Goal: Navigation & Orientation: Find specific page/section

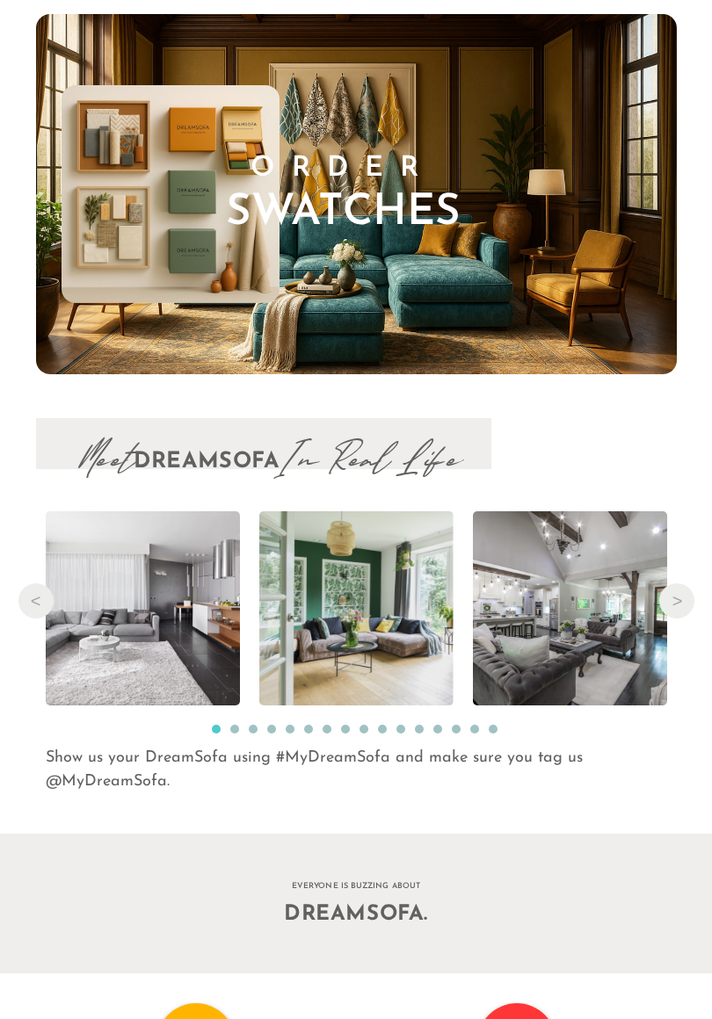
scroll to position [16935, 712]
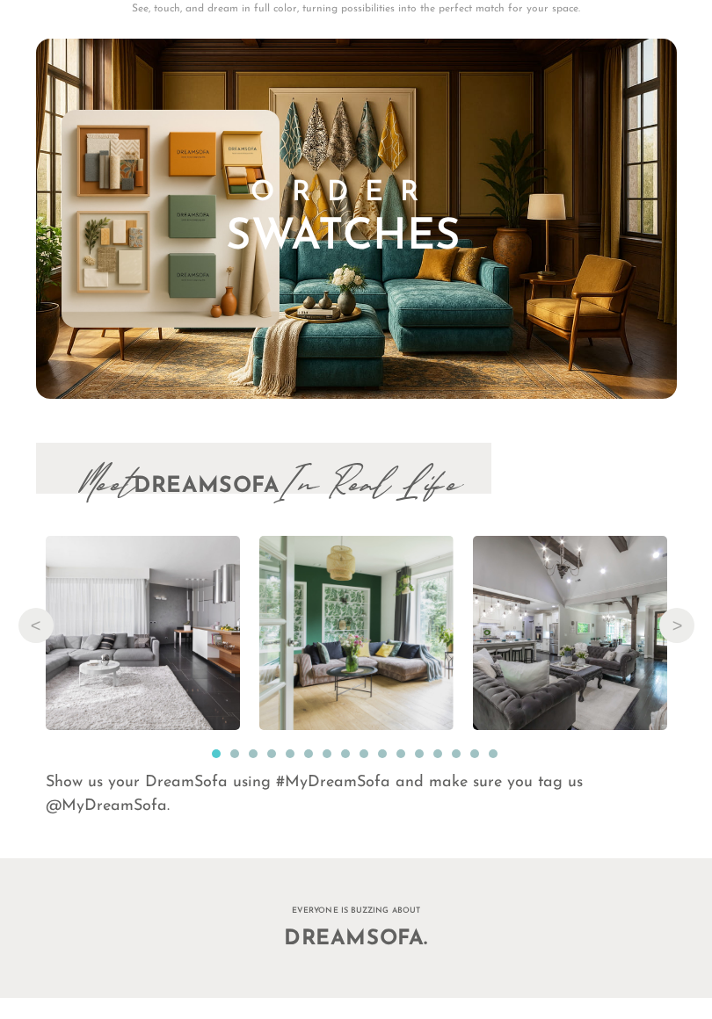
click at [319, 739] on ul "1 2 3 4 5 6 7 8 9 10 11 12 13 14 15 16" at bounding box center [356, 751] width 641 height 24
click at [323, 749] on li "7" at bounding box center [327, 754] width 11 height 11
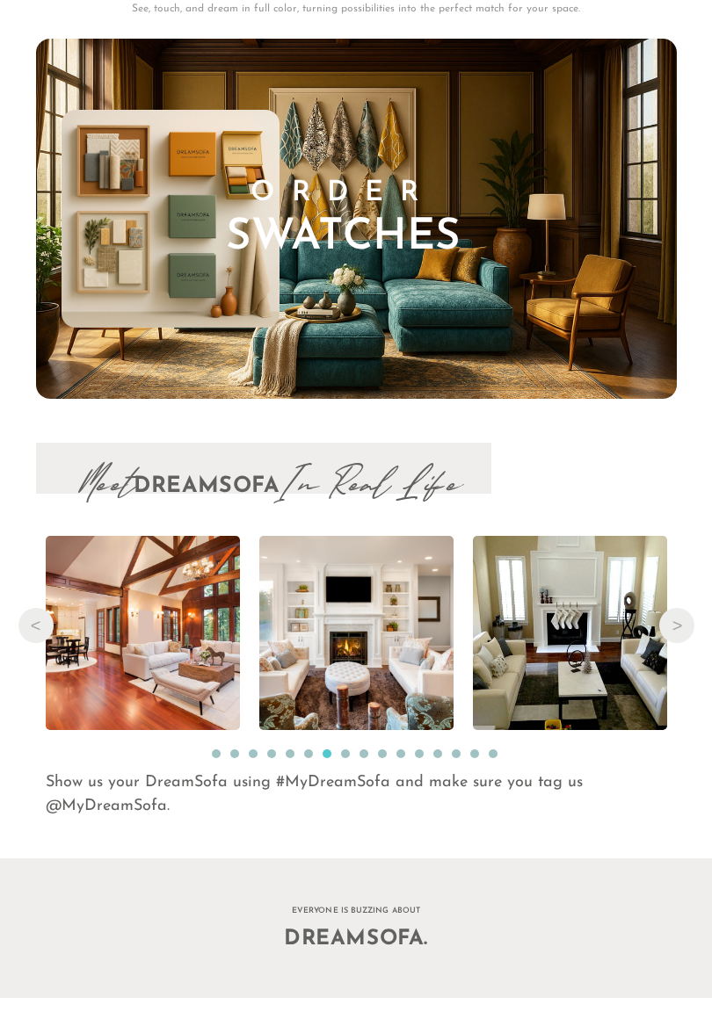
click at [219, 749] on button "1" at bounding box center [216, 753] width 9 height 9
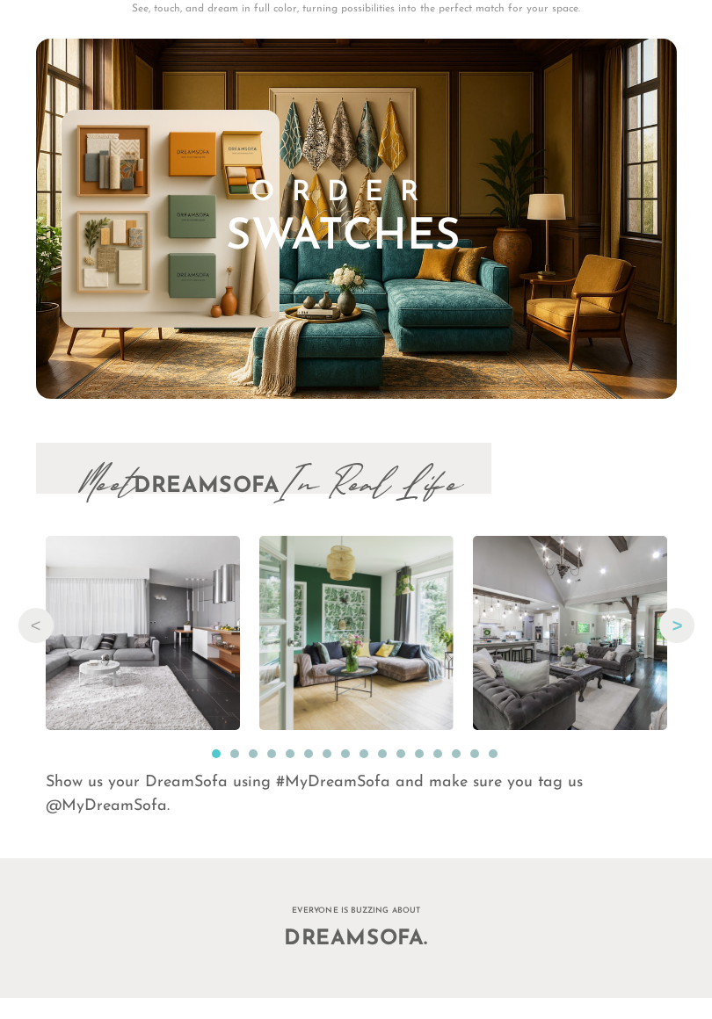
click at [679, 618] on button "Next" at bounding box center [676, 625] width 35 height 35
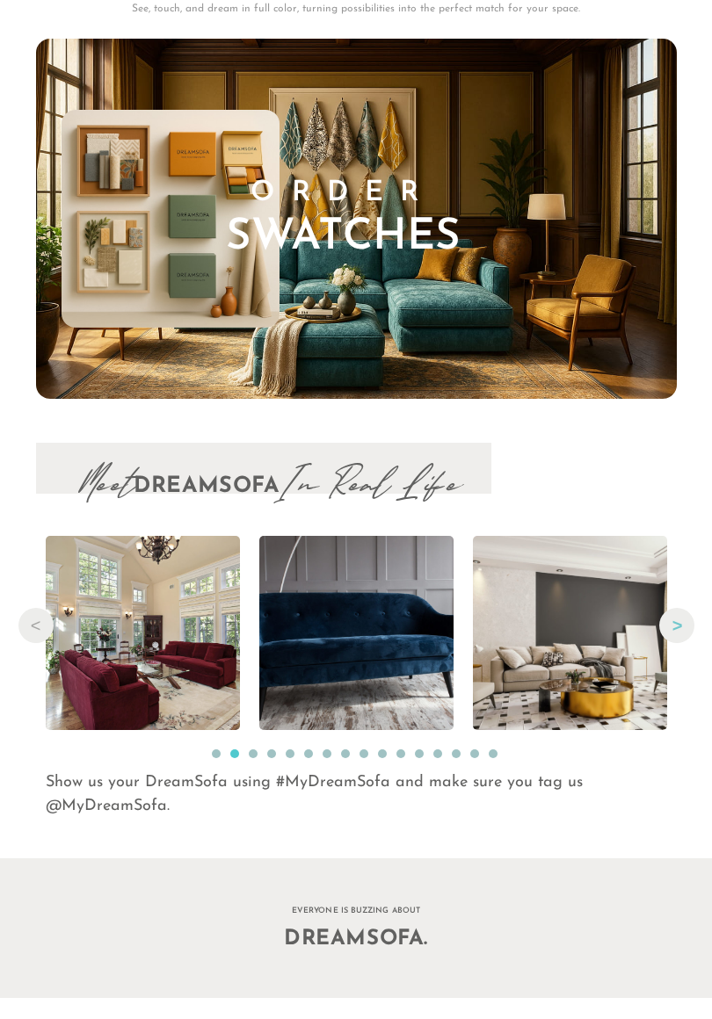
click at [679, 618] on button "Next" at bounding box center [676, 625] width 35 height 35
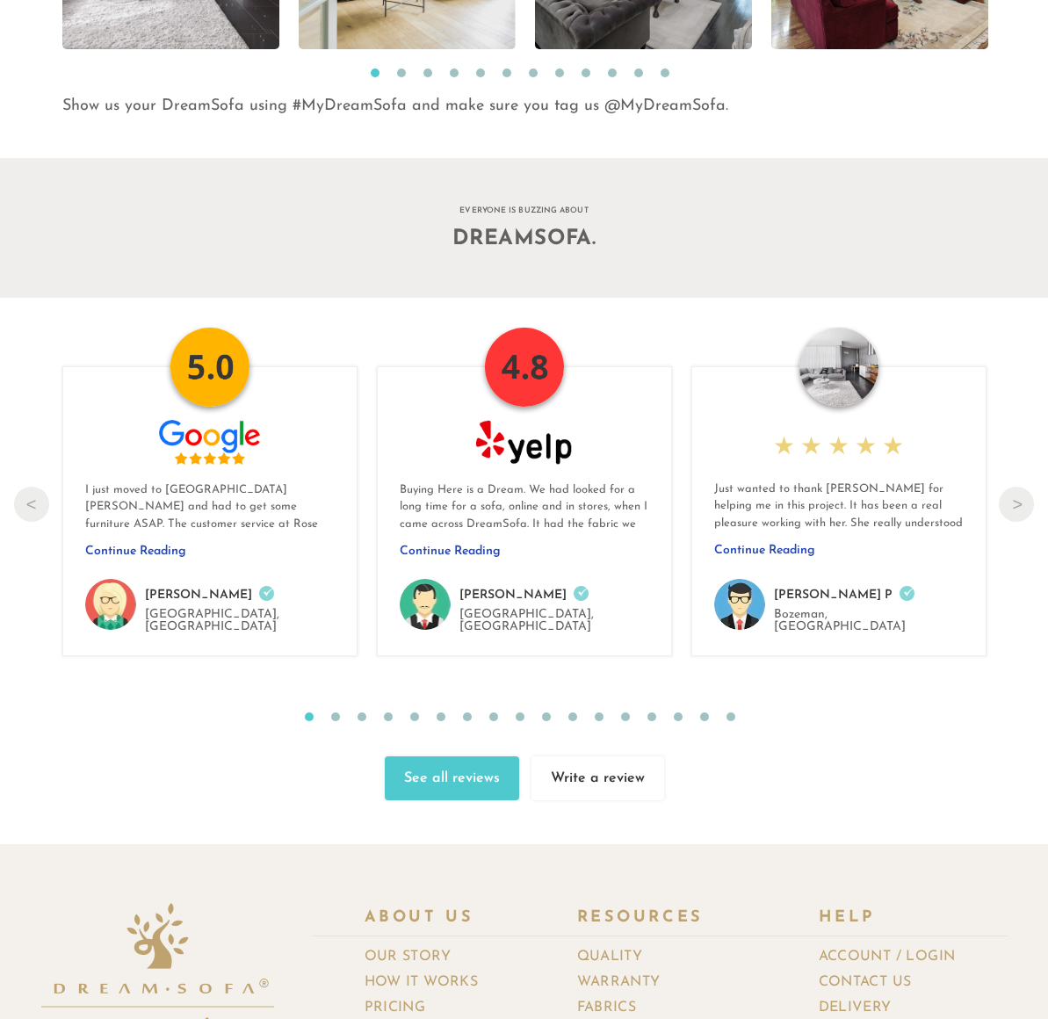
scroll to position [16911, 0]
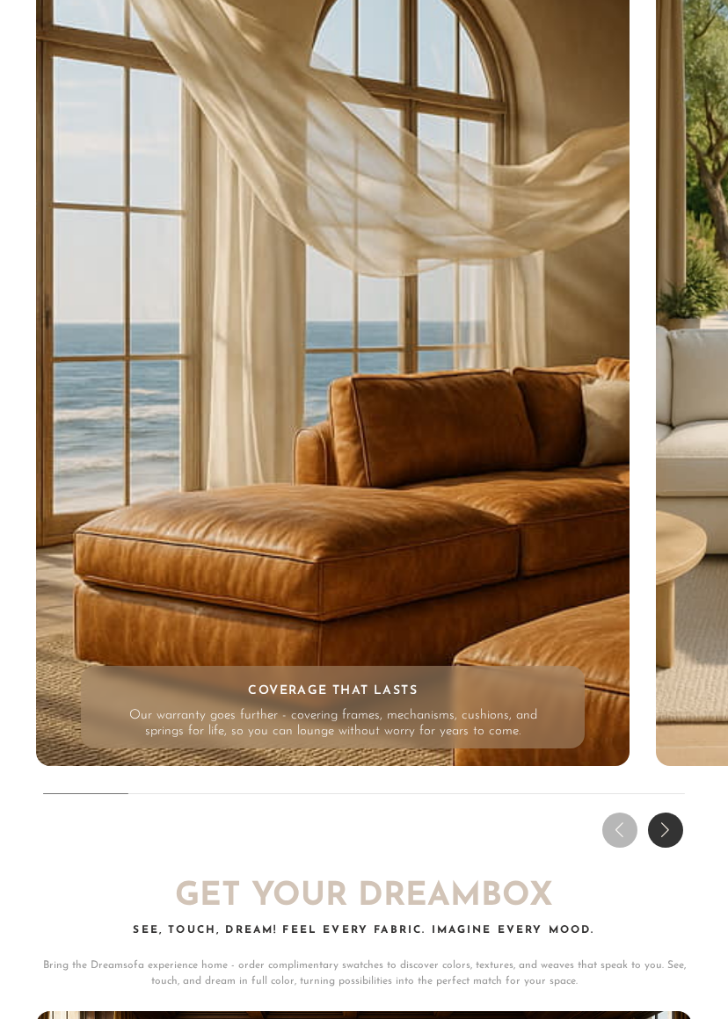
click at [662, 813] on div "Next slide" at bounding box center [665, 830] width 35 height 35
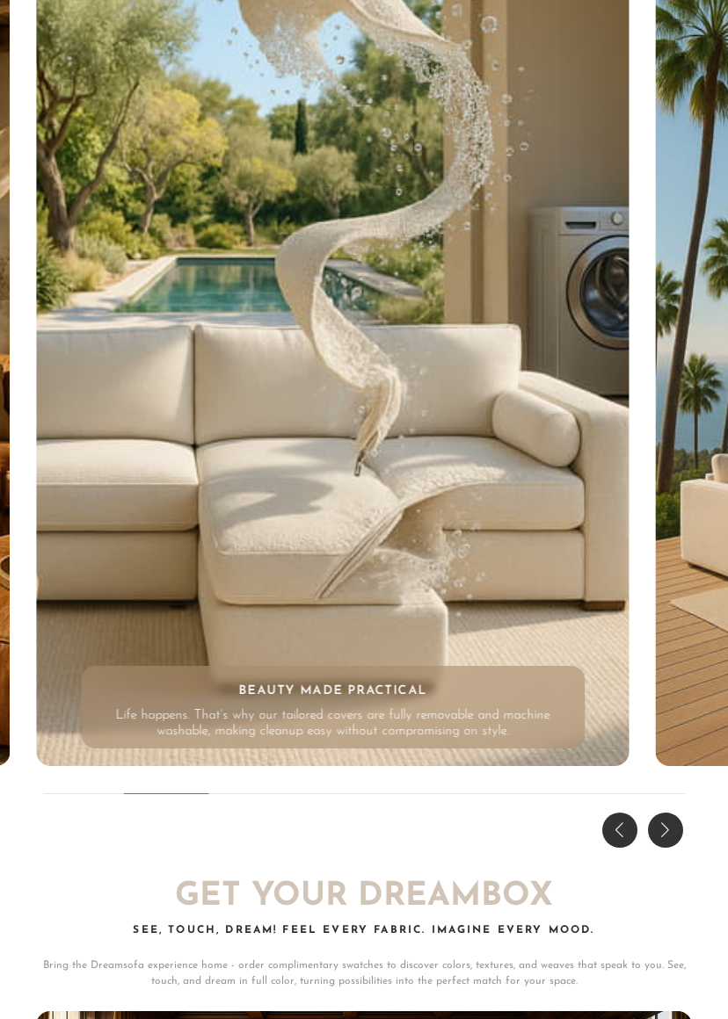
click at [665, 813] on div "Next slide" at bounding box center [665, 830] width 35 height 35
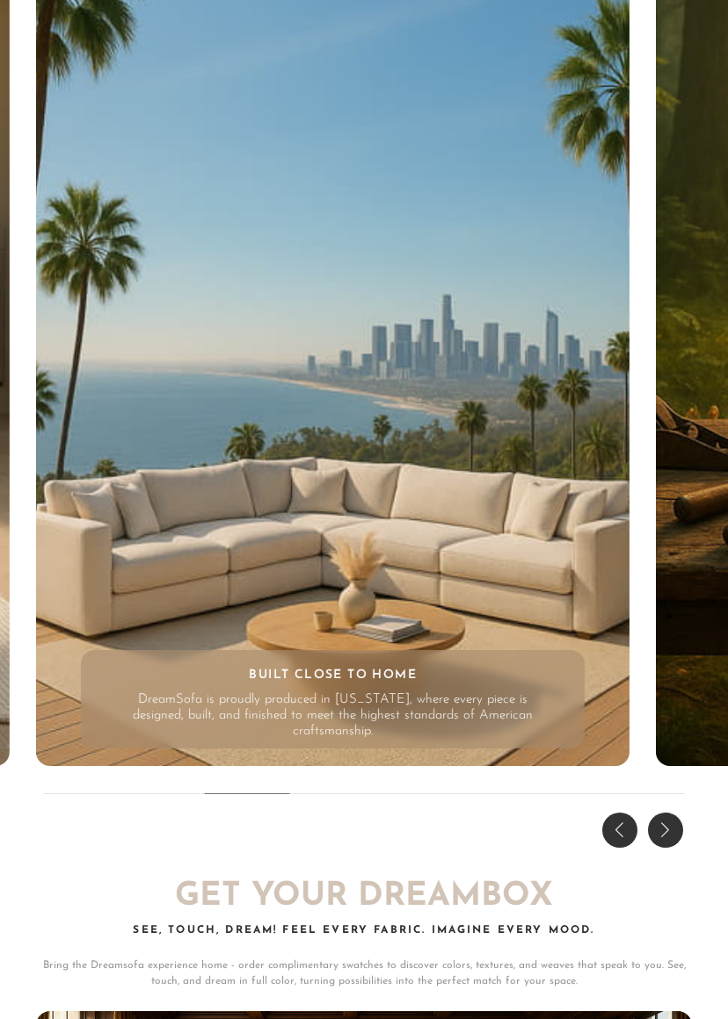
click at [665, 813] on div "Next slide" at bounding box center [665, 830] width 35 height 35
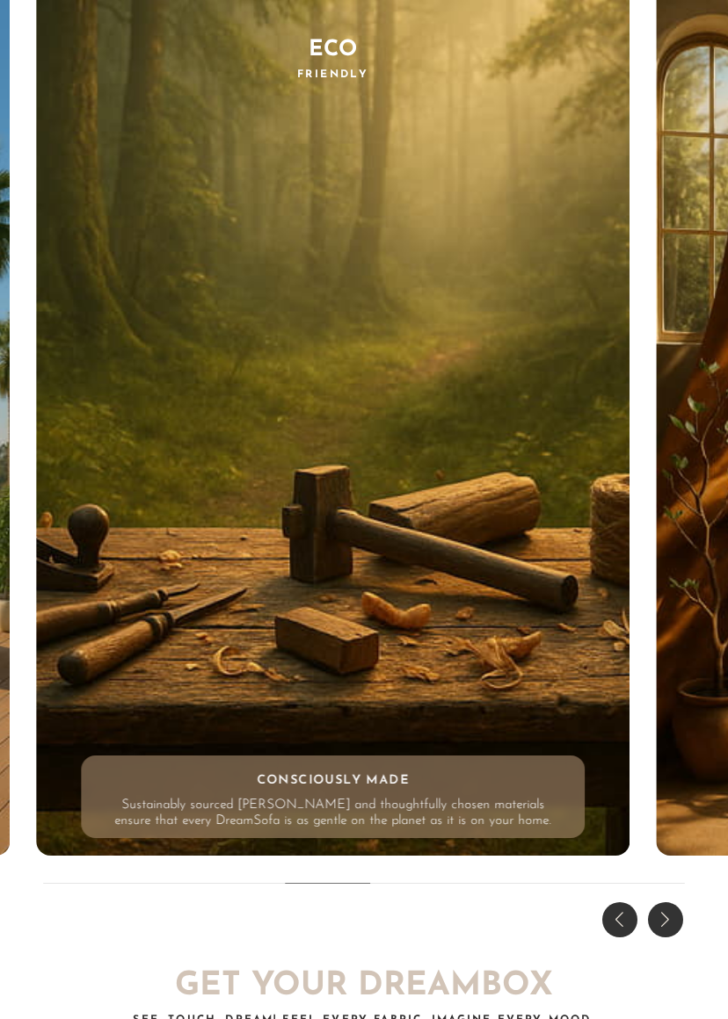
click at [677, 909] on div "Next slide" at bounding box center [665, 919] width 35 height 35
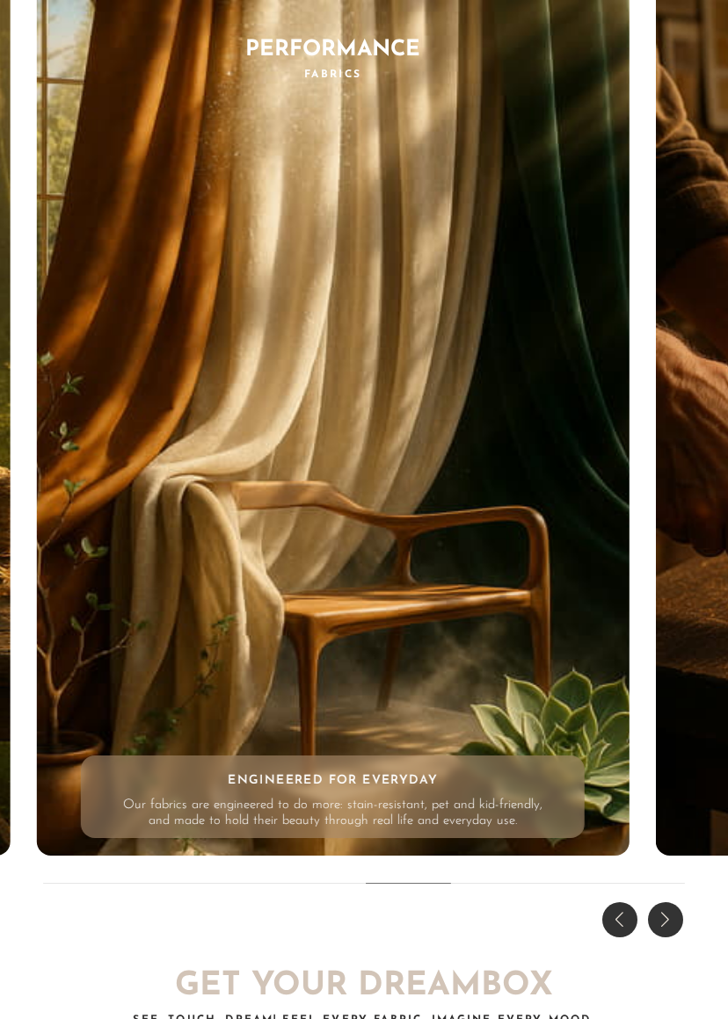
click at [676, 909] on div "Next slide" at bounding box center [665, 919] width 35 height 35
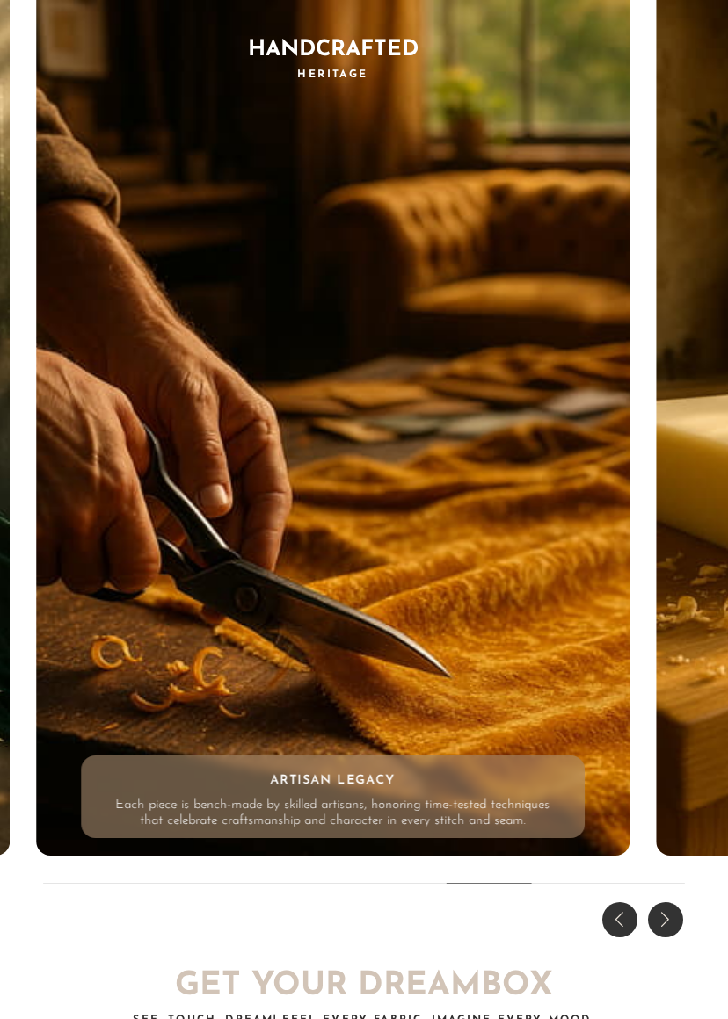
click at [676, 909] on div "Next slide" at bounding box center [665, 919] width 35 height 35
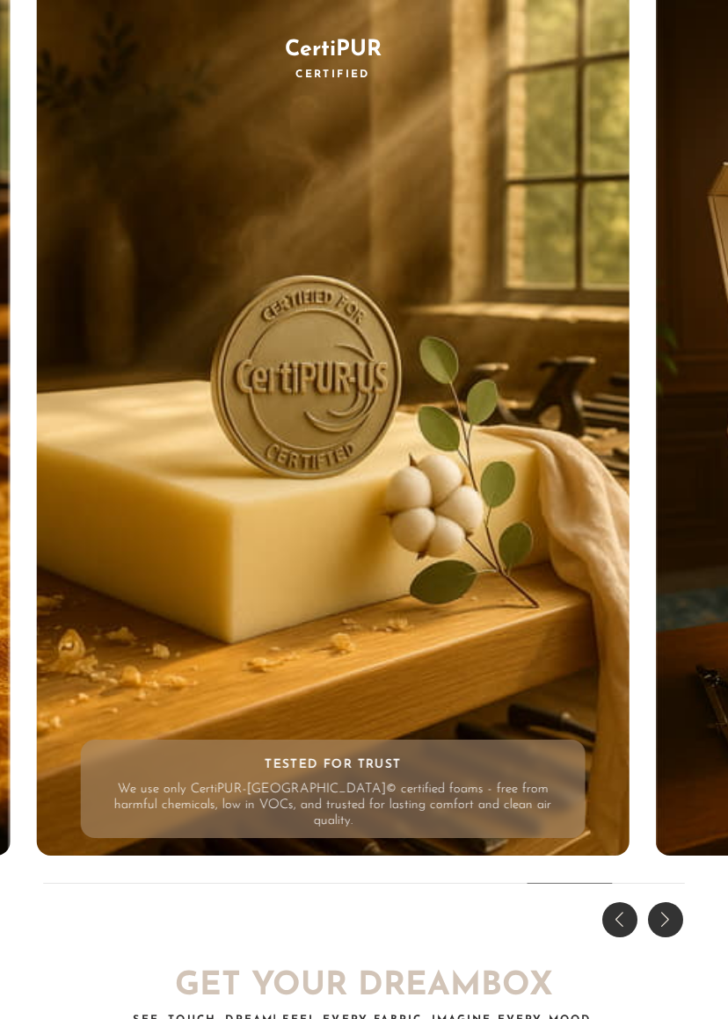
click at [676, 909] on div "Next slide" at bounding box center [665, 919] width 35 height 35
click at [676, 909] on div "THE DREAM EXPERIENCE Every Feature, Every Feeling - Reimagined. Enduring frames…" at bounding box center [364, 385] width 728 height 1117
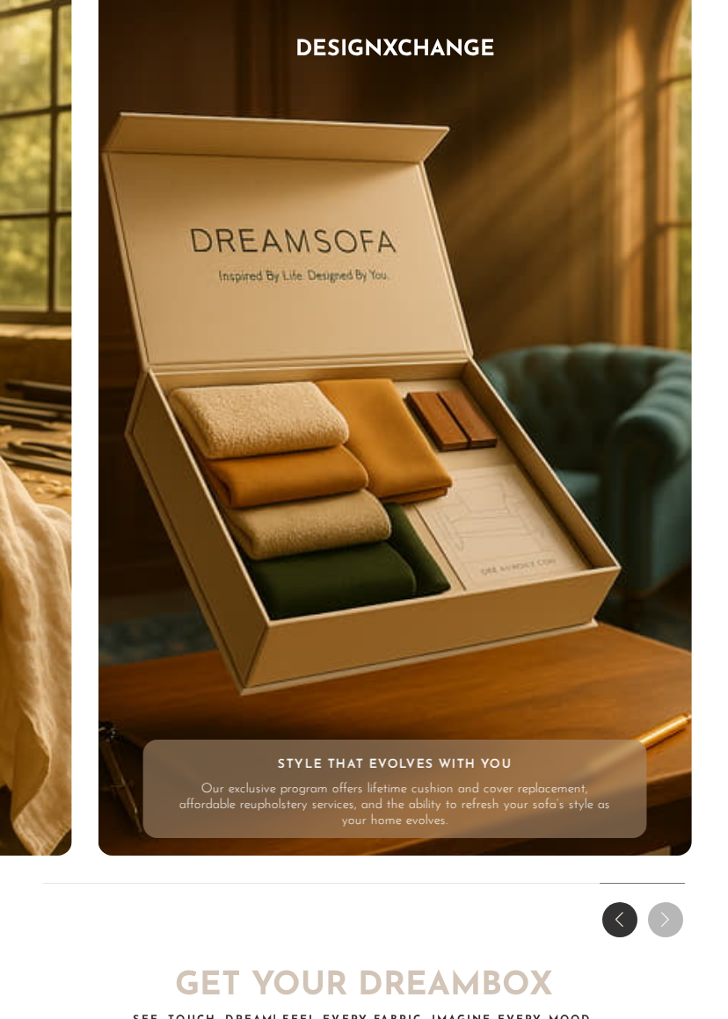
click at [675, 909] on div "THE DREAM EXPERIENCE Every Feature, Every Feeling - Reimagined. Enduring frames…" at bounding box center [364, 385] width 728 height 1117
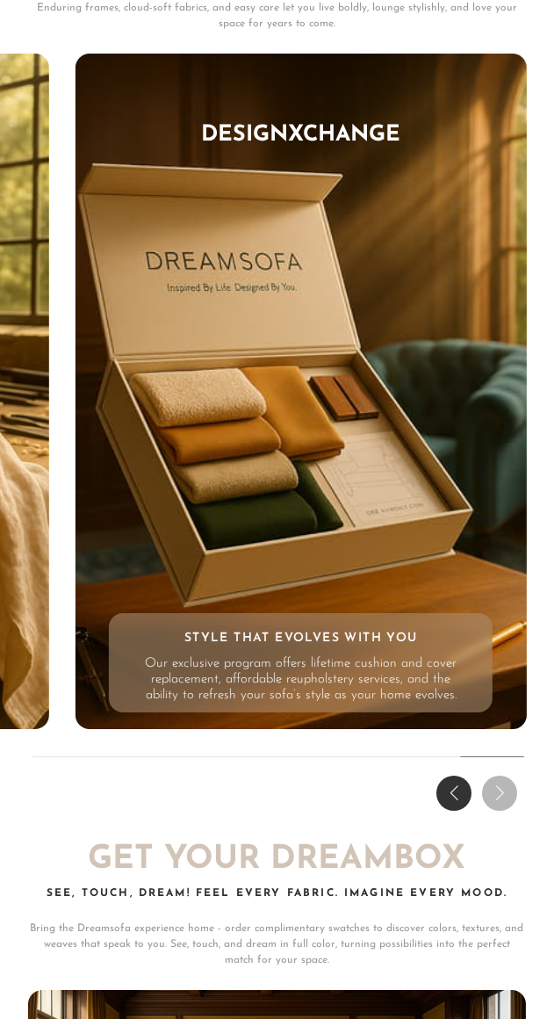
click at [460, 811] on div "Previous slide" at bounding box center [454, 793] width 35 height 35
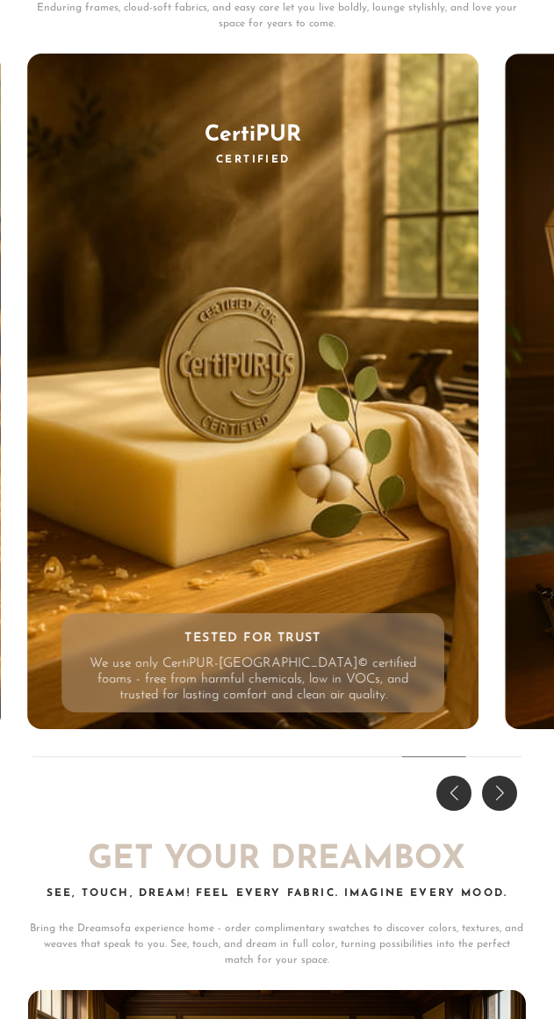
click at [460, 811] on div "Previous slide" at bounding box center [454, 793] width 35 height 35
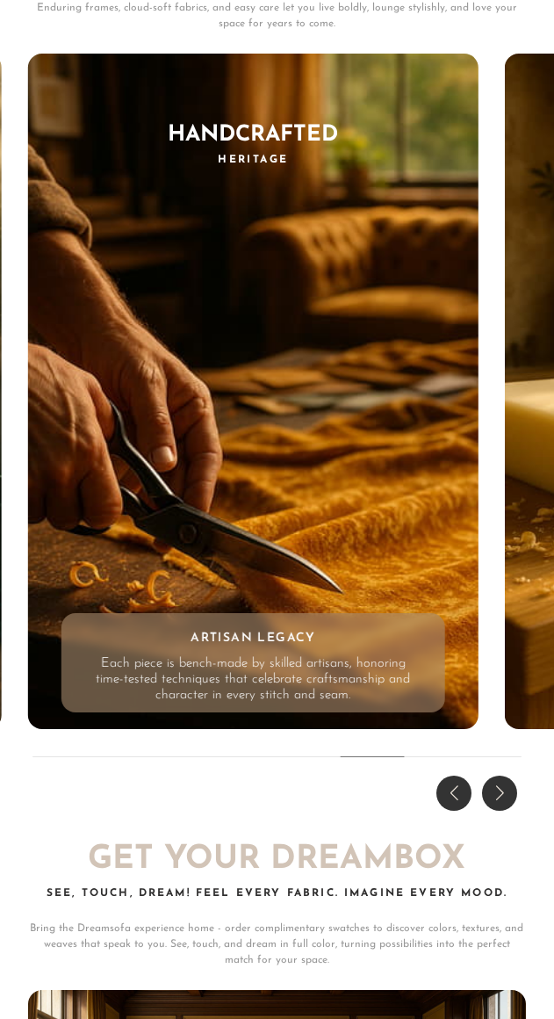
click at [378, 817] on div "THE DREAM EXPERIENCE Every Feature, Every Feeling - Reimagined. Enduring frames…" at bounding box center [277, 356] width 554 height 921
click at [372, 817] on div "THE DREAM EXPERIENCE Every Feature, Every Feeling - Reimagined. Enduring frames…" at bounding box center [277, 356] width 554 height 921
click at [371, 817] on div "THE DREAM EXPERIENCE Every Feature, Every Feeling - Reimagined. Enduring frames…" at bounding box center [277, 356] width 554 height 921
drag, startPoint x: 371, startPoint y: 834, endPoint x: 301, endPoint y: 827, distance: 69.8
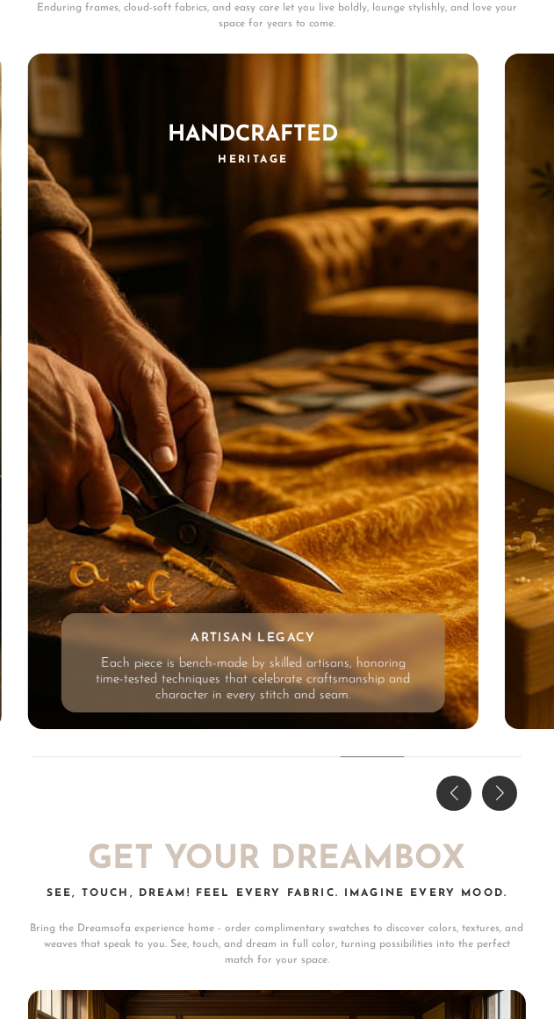
click at [305, 817] on div "THE DREAM EXPERIENCE Every Feature, Every Feeling - Reimagined. Enduring frames…" at bounding box center [277, 356] width 554 height 921
drag, startPoint x: 301, startPoint y: 827, endPoint x: 315, endPoint y: 829, distance: 13.4
click at [300, 817] on div "THE DREAM EXPERIENCE Every Feature, Every Feeling - Reimagined. Enduring frames…" at bounding box center [277, 356] width 554 height 921
click at [457, 811] on div "Previous slide" at bounding box center [454, 793] width 35 height 35
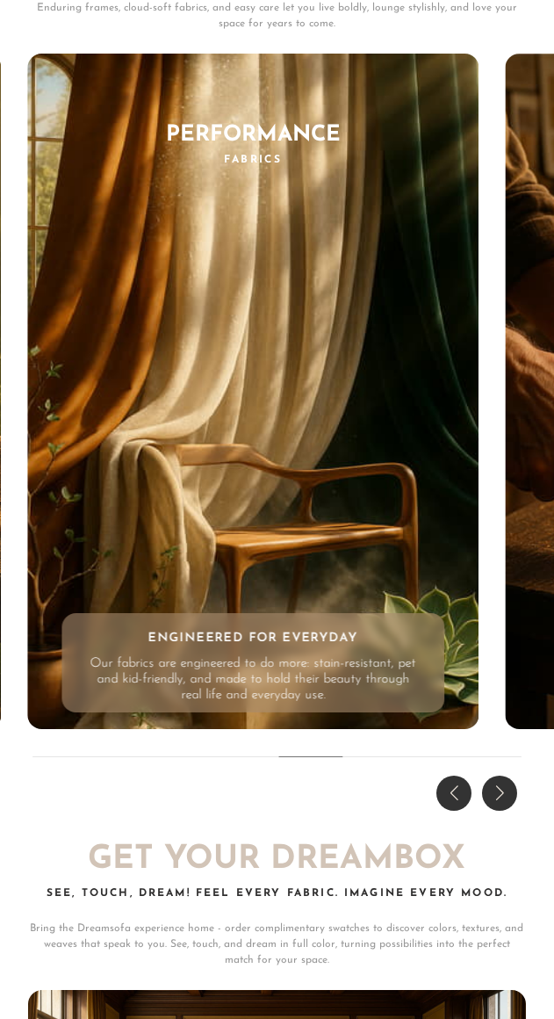
click at [457, 811] on div "Previous slide" at bounding box center [454, 793] width 35 height 35
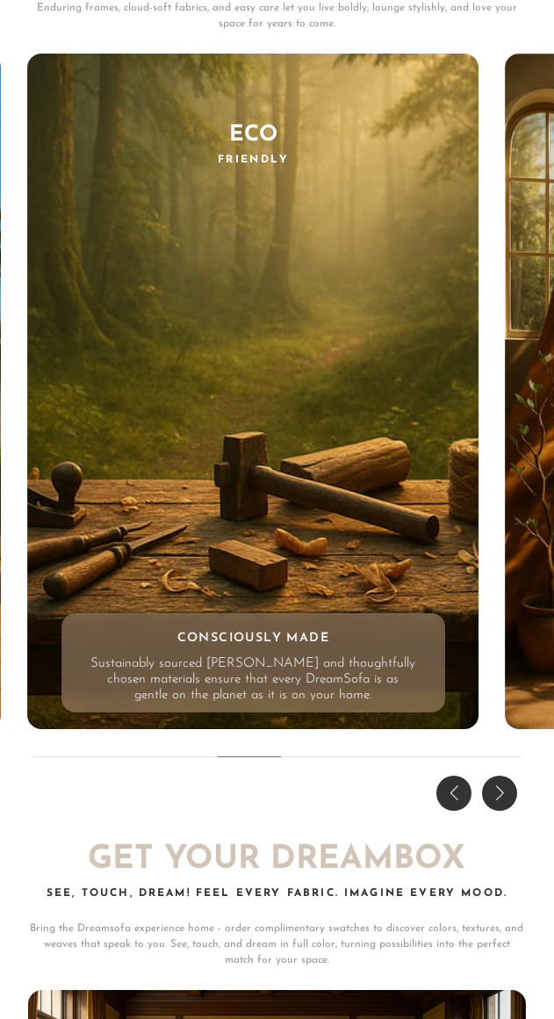
click at [457, 811] on div "Previous slide" at bounding box center [454, 793] width 35 height 35
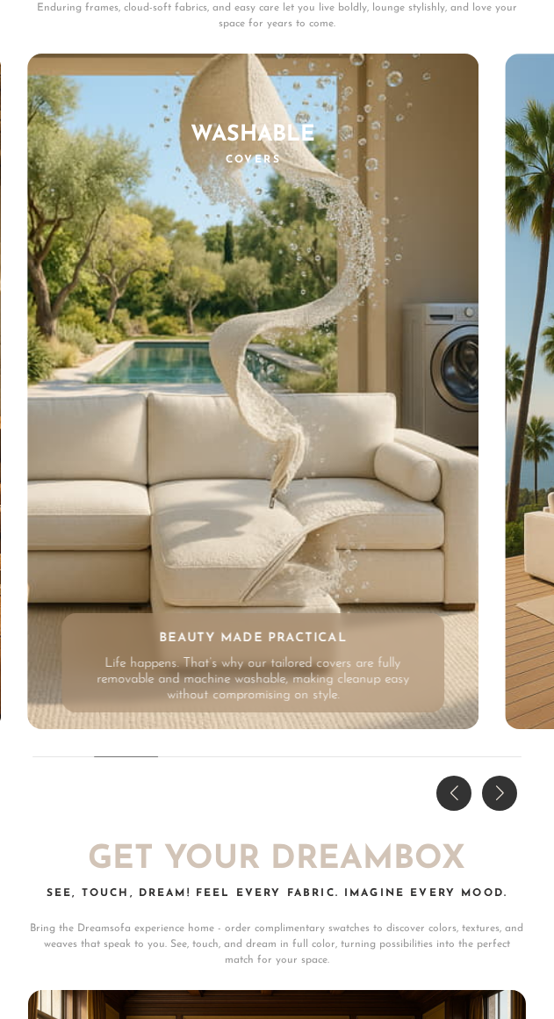
click at [457, 811] on div "Previous slide" at bounding box center [454, 793] width 35 height 35
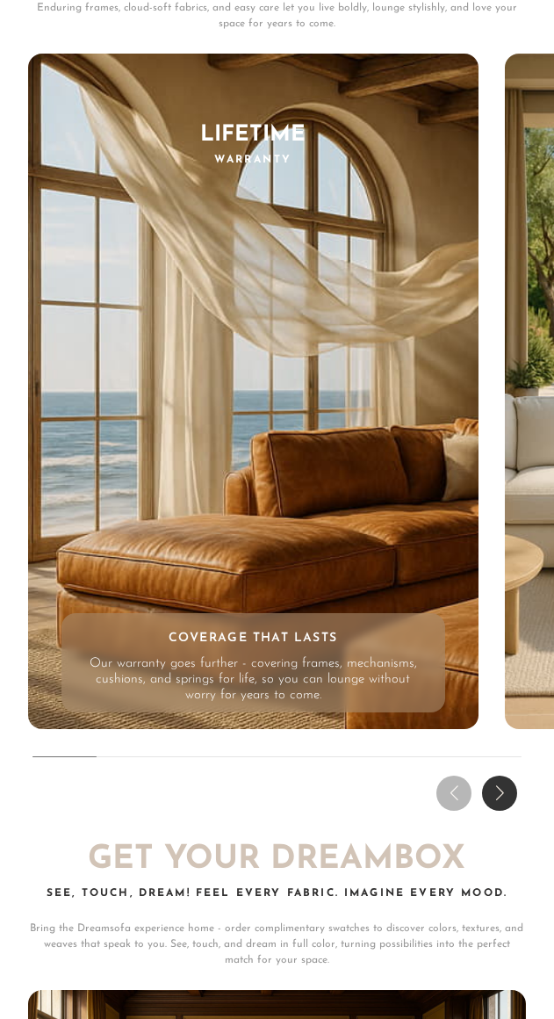
click at [457, 817] on div "THE DREAM EXPERIENCE Every Feature, Every Feeling - Reimagined. Enduring frames…" at bounding box center [277, 356] width 554 height 921
click at [491, 32] on p "Enduring frames, cloud-soft fabrics, and easy care let you live boldly, lounge …" at bounding box center [277, 16] width 499 height 32
click at [308, 817] on div "THE DREAM EXPERIENCE Every Feature, Every Feeling - Reimagined. Enduring frames…" at bounding box center [277, 356] width 554 height 921
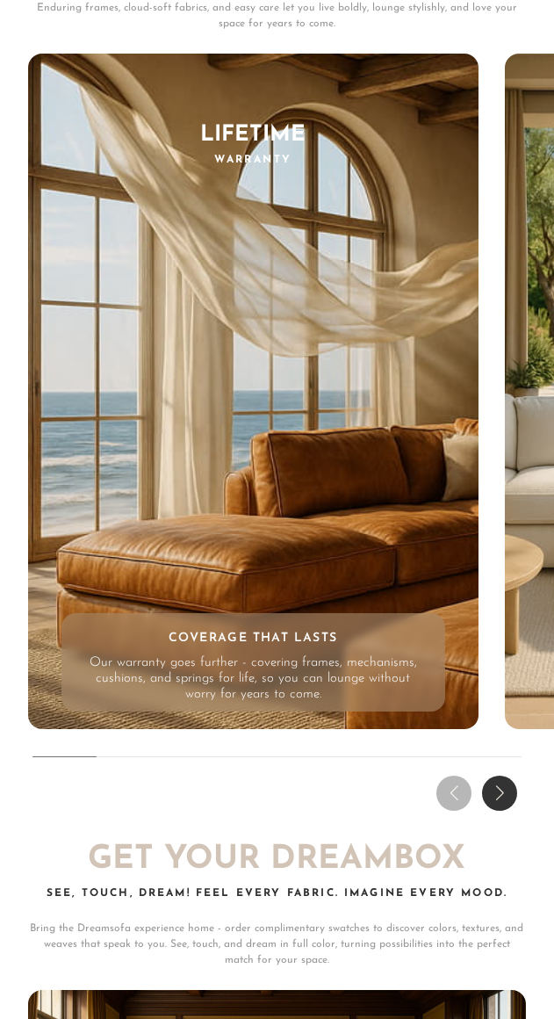
click at [281, 817] on div "THE DREAM EXPERIENCE Every Feature, Every Feeling - Reimagined. Enduring frames…" at bounding box center [277, 356] width 554 height 921
click at [510, 811] on div "Next slide" at bounding box center [499, 793] width 35 height 35
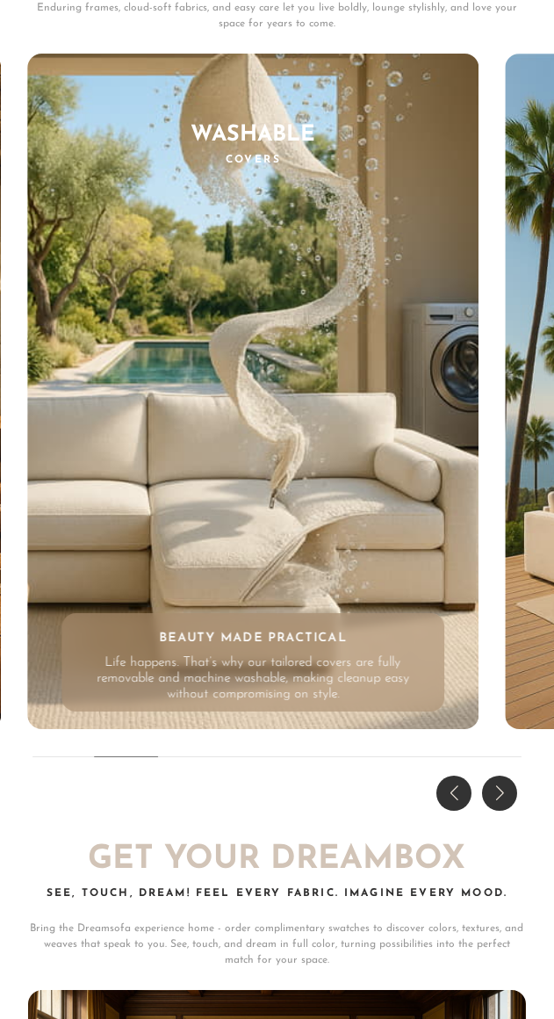
click at [510, 811] on div "Next slide" at bounding box center [499, 793] width 35 height 35
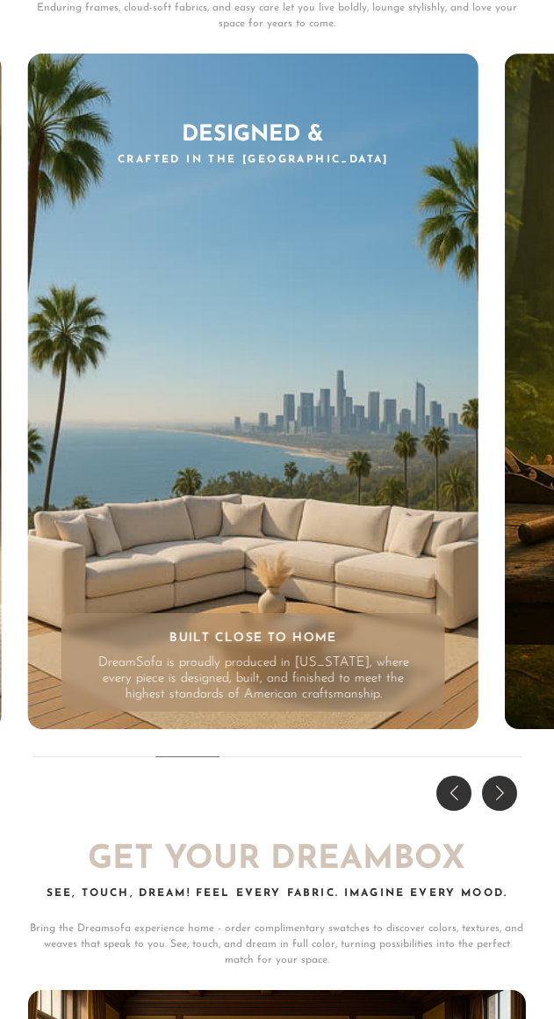
click at [510, 811] on div "Next slide" at bounding box center [499, 793] width 35 height 35
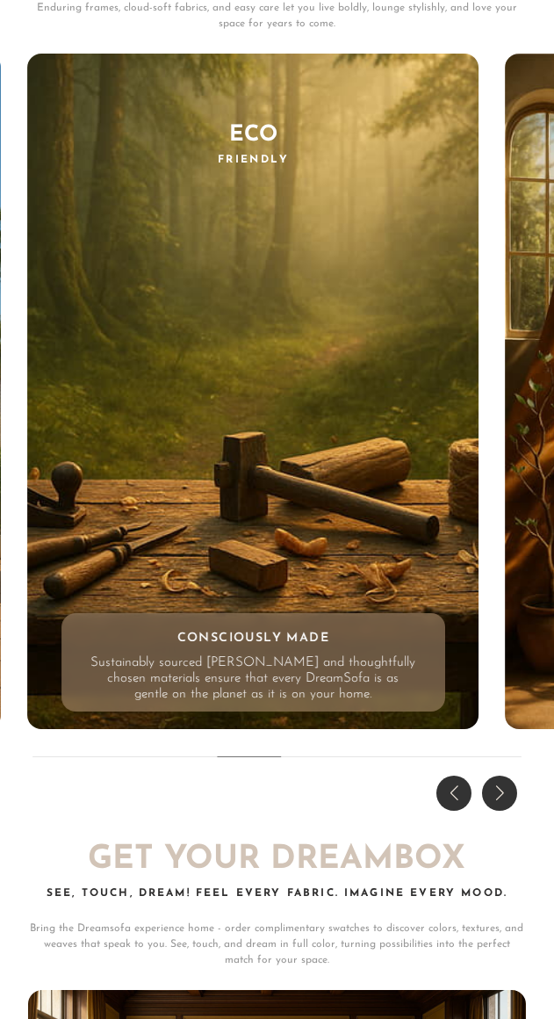
click at [452, 811] on div "Previous slide" at bounding box center [454, 793] width 35 height 35
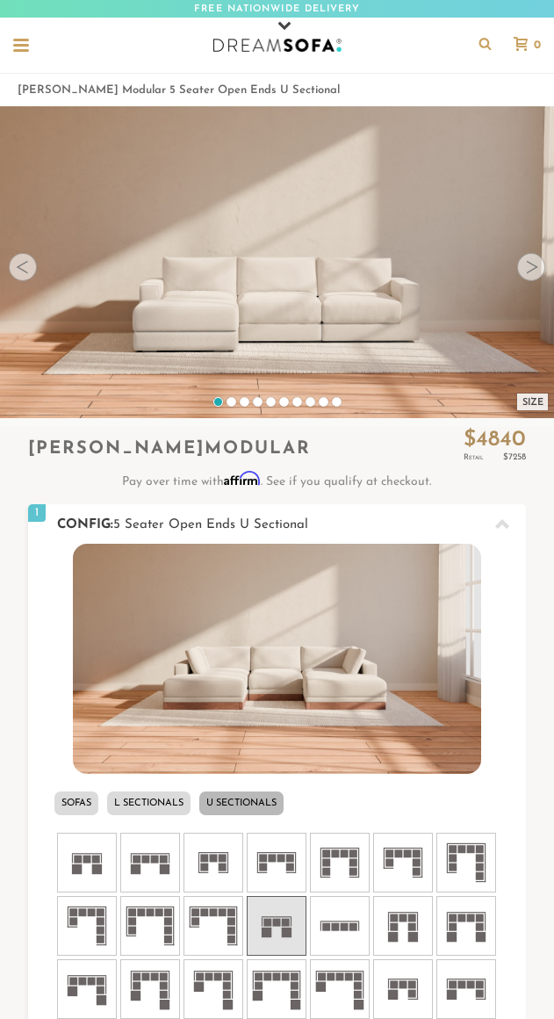
click at [142, 795] on li "L Sectionals" at bounding box center [148, 804] width 83 height 24
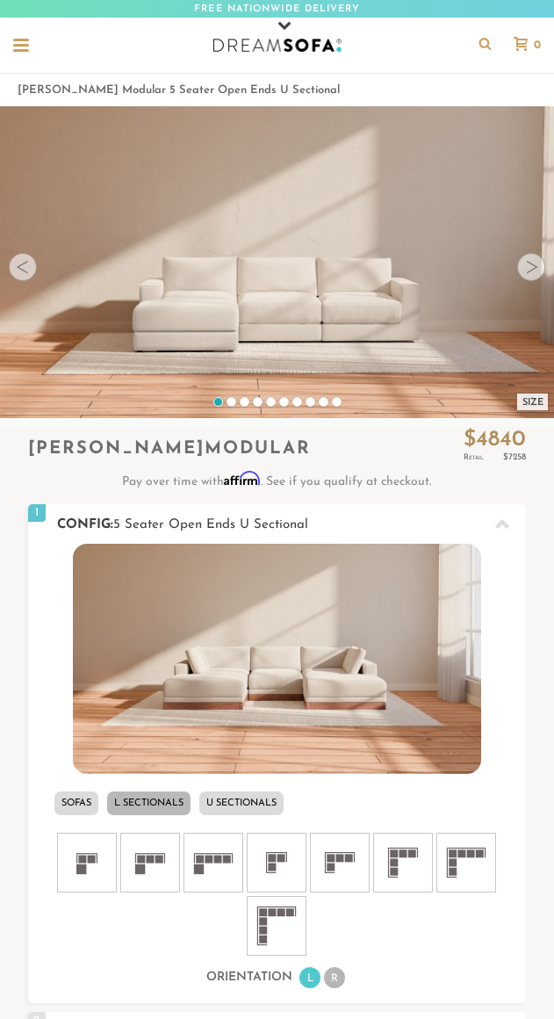
click at [68, 803] on li "Sofas" at bounding box center [76, 804] width 44 height 24
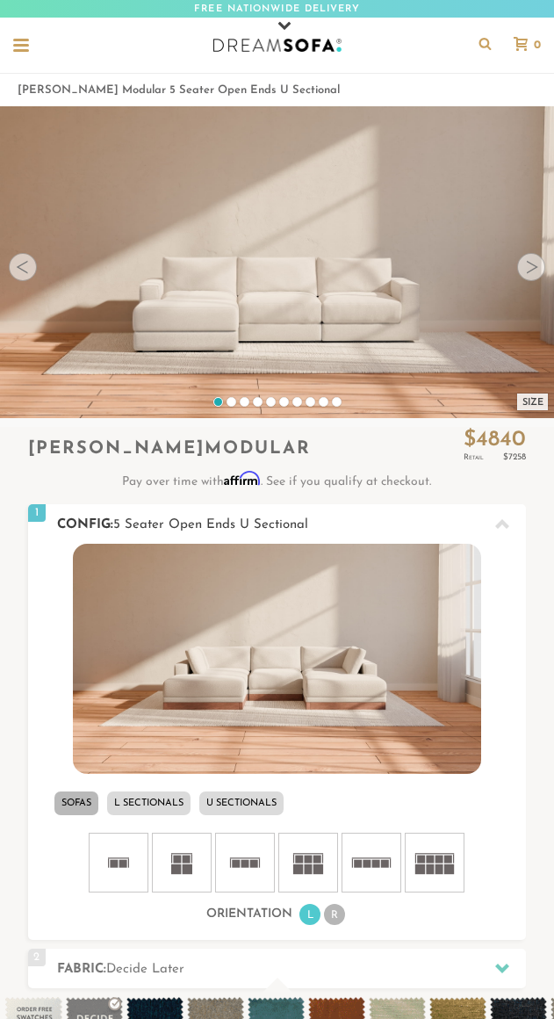
click at [208, 792] on li "U Sectionals" at bounding box center [241, 804] width 84 height 24
